Goal: Find contact information: Find contact information

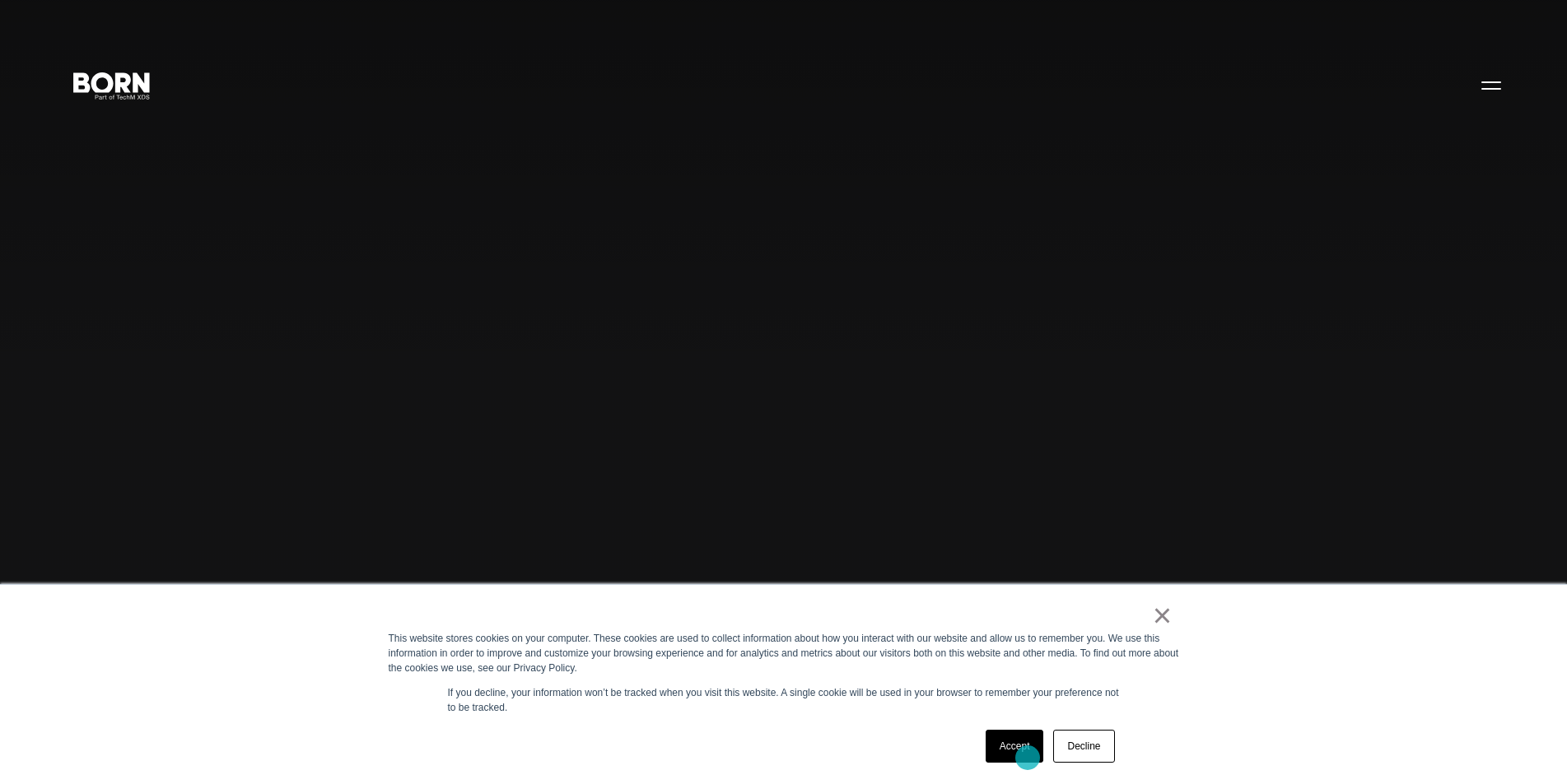
click at [1028, 758] on link "Accept" at bounding box center [1015, 746] width 59 height 33
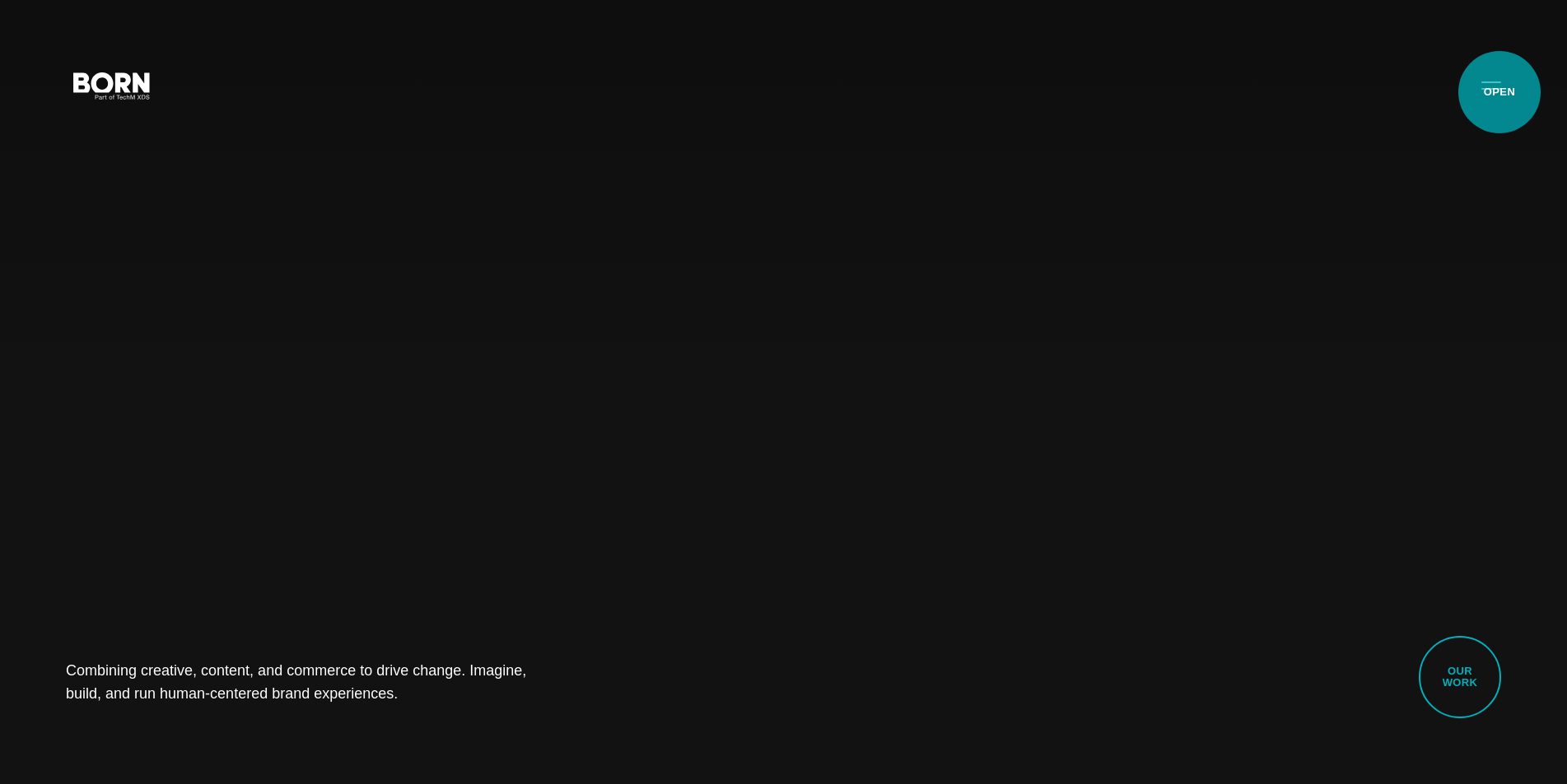
click at [1499, 93] on button "Primary Menu" at bounding box center [1491, 84] width 40 height 35
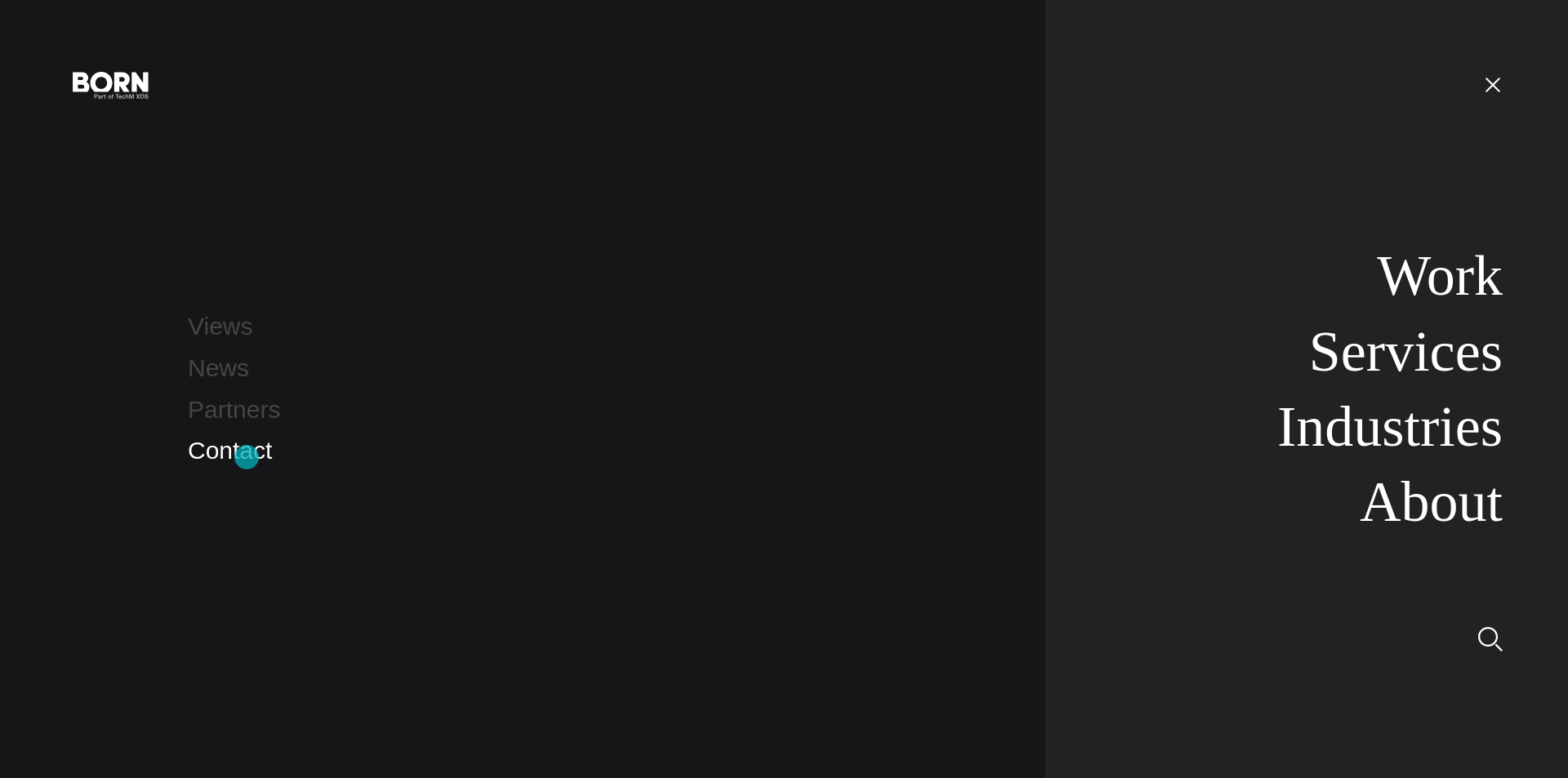
click at [247, 458] on link "Contact" at bounding box center [230, 450] width 85 height 27
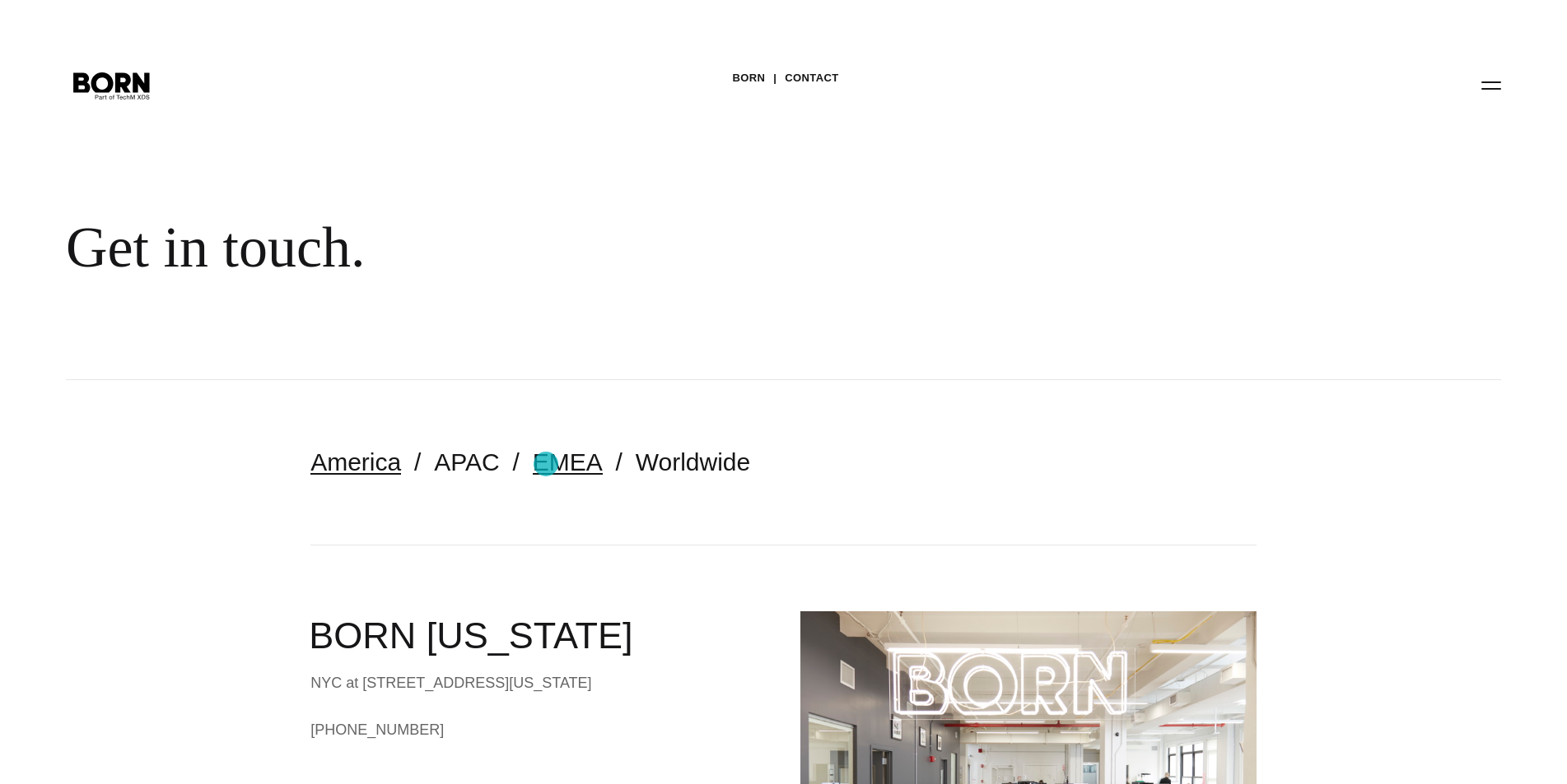
click at [546, 464] on link "EMEA" at bounding box center [567, 462] width 70 height 27
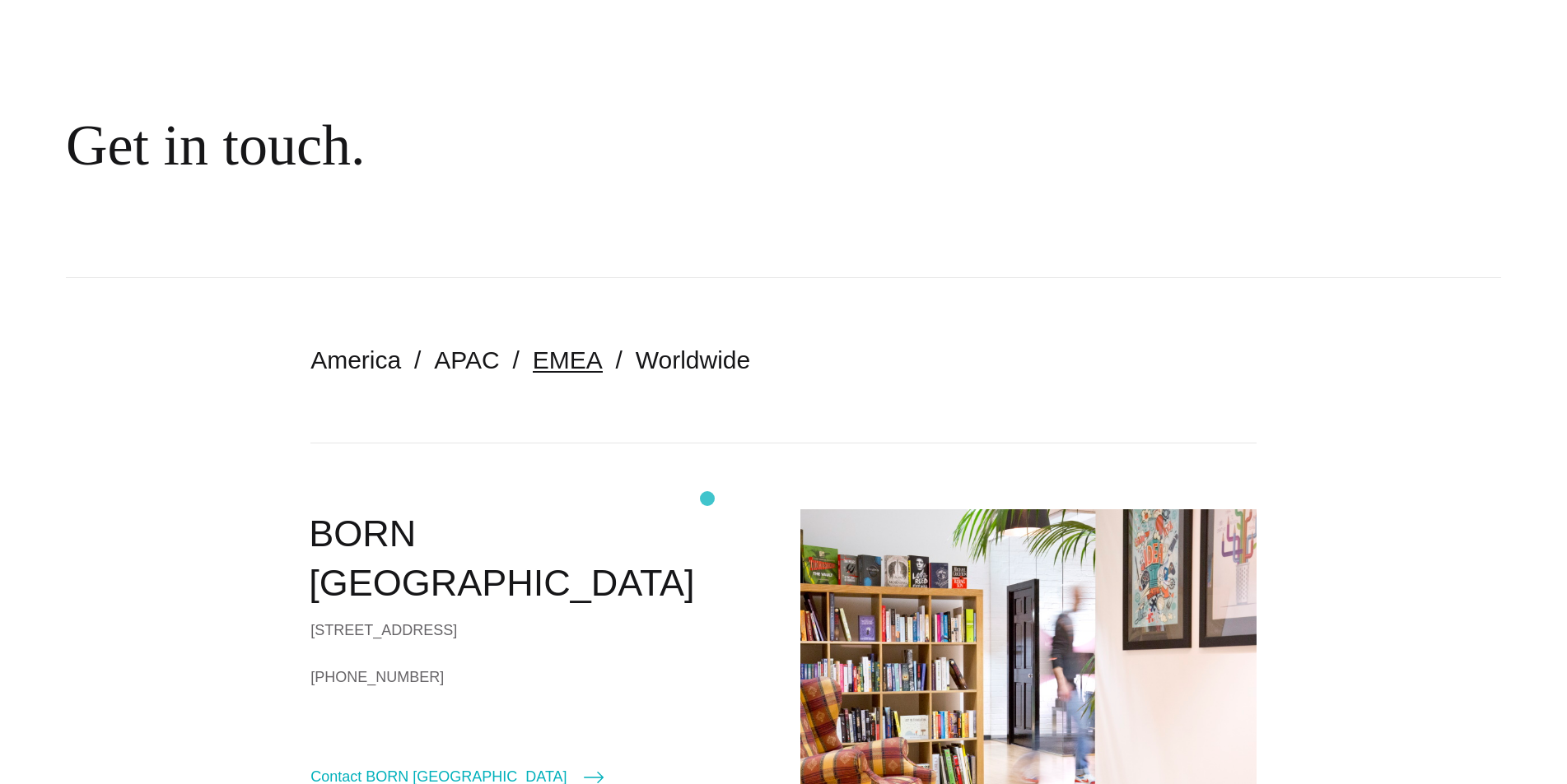
scroll to position [329, 0]
